Goal: Task Accomplishment & Management: Use online tool/utility

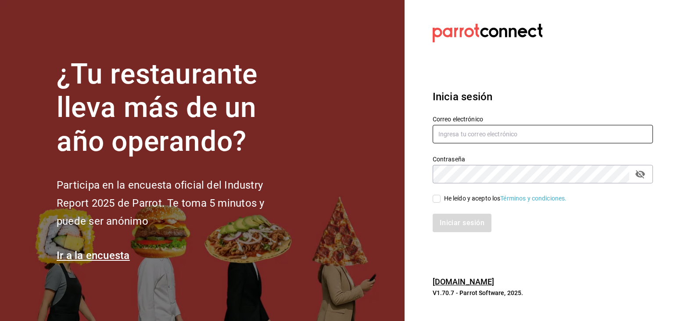
type input "[PERSON_NAME][EMAIL_ADDRESS][DOMAIN_NAME]"
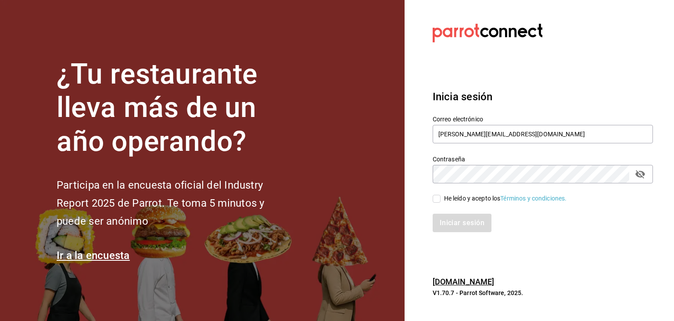
drag, startPoint x: 433, startPoint y: 196, endPoint x: 439, endPoint y: 197, distance: 5.8
click at [435, 197] on input "He leído y acepto los Términos y condiciones." at bounding box center [437, 199] width 8 height 8
checkbox input "true"
click at [437, 218] on button "Iniciar sesión" at bounding box center [463, 222] width 60 height 18
